Goal: Communication & Community: Answer question/provide support

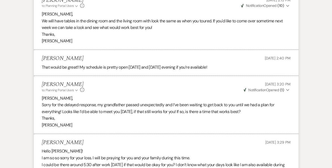
scroll to position [619, 0]
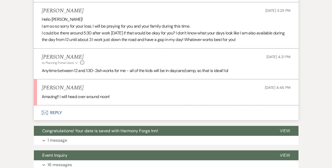
click at [56, 111] on button "Envelope Reply" at bounding box center [166, 112] width 265 height 15
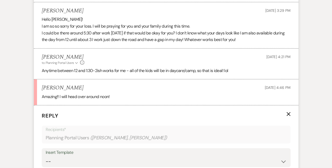
scroll to position [724, 0]
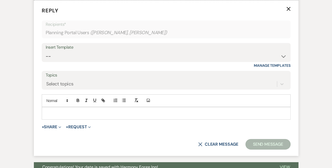
click at [65, 111] on p at bounding box center [166, 113] width 240 height 6
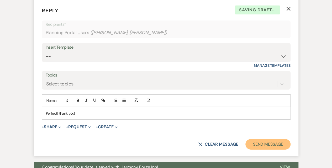
click at [265, 141] on button "Send Message" at bounding box center [267, 144] width 45 height 10
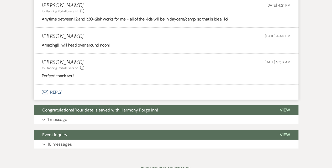
scroll to position [692, 0]
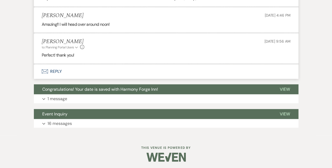
click at [54, 65] on button "Envelope Reply" at bounding box center [166, 71] width 265 height 15
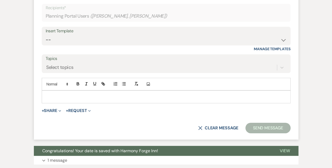
scroll to position [797, 0]
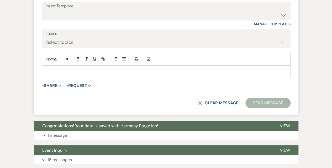
click at [55, 69] on p at bounding box center [166, 72] width 240 height 6
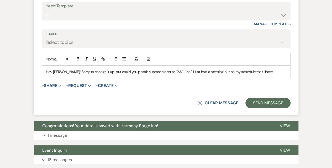
click at [195, 70] on p "Hey [PERSON_NAME]! Sorry to change it up, but could you possibly come closer to…" at bounding box center [166, 72] width 240 height 6
click at [271, 69] on p "Hey [PERSON_NAME]! Sorry to change it up, but could you possibly come closer to…" at bounding box center [166, 72] width 240 height 6
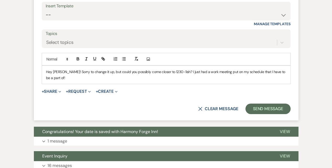
click at [54, 75] on p "Hey [PERSON_NAME]! Sorry to change it up, but could you possibly come closer to…" at bounding box center [166, 75] width 240 height 12
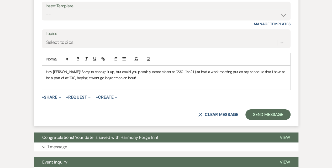
click at [67, 71] on p "Hey [PERSON_NAME]! Sorry to change it up, but could you possibly come closer to…" at bounding box center [166, 75] width 240 height 12
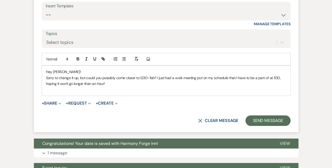
click at [104, 84] on p "Sorry to change it up, but could you possibly come closer to 1230-1ish? I just …" at bounding box center [166, 81] width 240 height 12
click at [108, 83] on p "Sorry to change it up, but could you possibly come closer to 1230-1ish? I just …" at bounding box center [166, 81] width 240 height 12
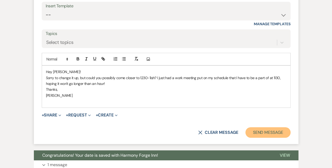
click at [270, 127] on button "Send Message" at bounding box center [267, 132] width 45 height 10
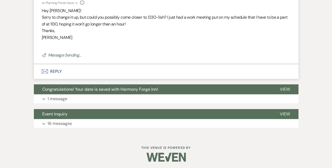
scroll to position [756, 0]
